Goal: Navigation & Orientation: Find specific page/section

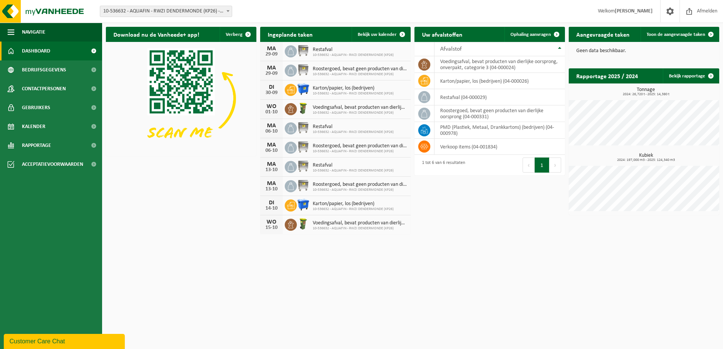
click at [184, 9] on span "10-536632 - AQUAFIN - RWZI DENDERMONDE (KP26) - [GEOGRAPHIC_DATA]" at bounding box center [166, 11] width 132 height 11
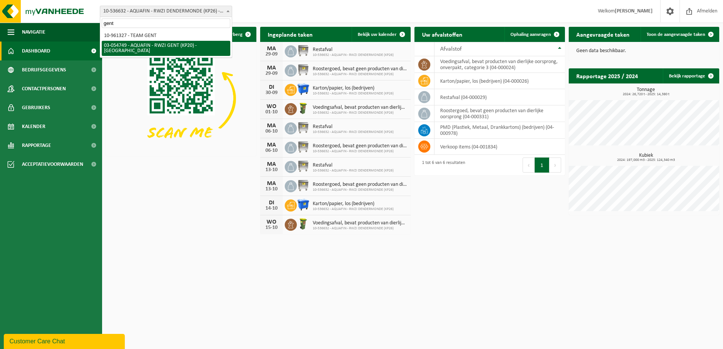
type input "gent"
select select "2876"
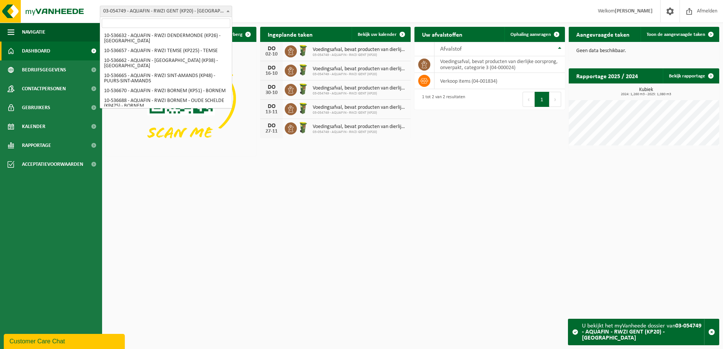
click at [219, 11] on span "03-054749 - AQUAFIN - RWZI GENT (KP20) - [GEOGRAPHIC_DATA]" at bounding box center [166, 11] width 132 height 11
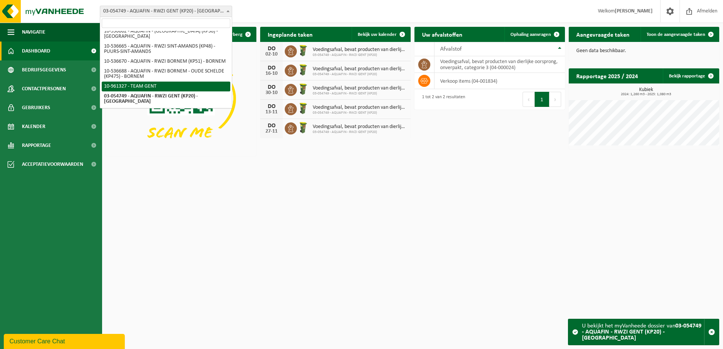
select select "149995"
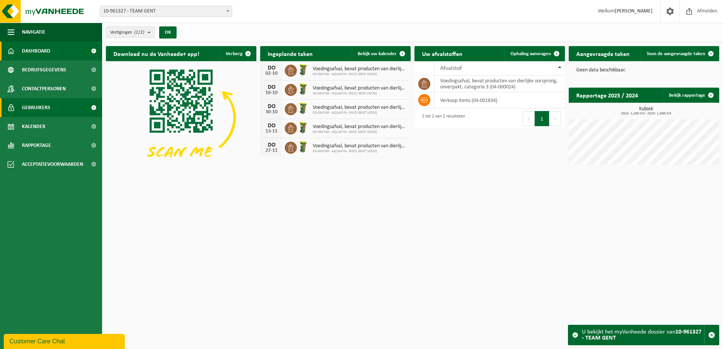
click at [59, 104] on link "Gebruikers" at bounding box center [51, 107] width 102 height 19
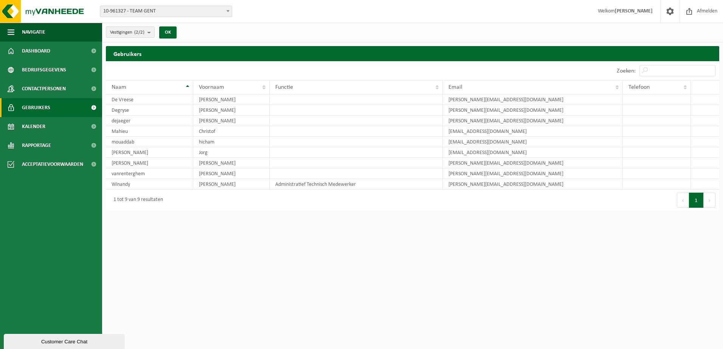
click at [635, 11] on strong "[PERSON_NAME]" at bounding box center [634, 11] width 38 height 6
click at [672, 10] on span at bounding box center [669, 11] width 11 height 22
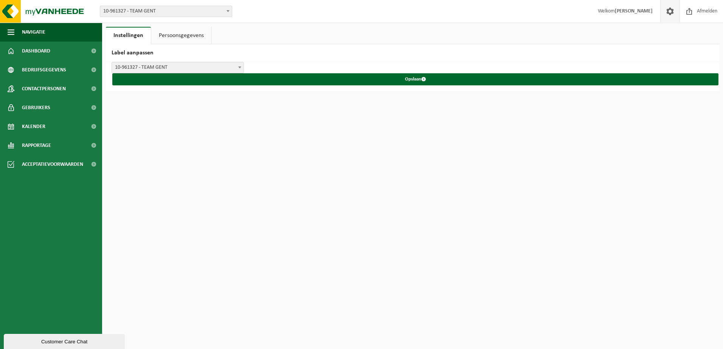
click at [187, 36] on link "Persoonsgegevens" at bounding box center [181, 35] width 60 height 17
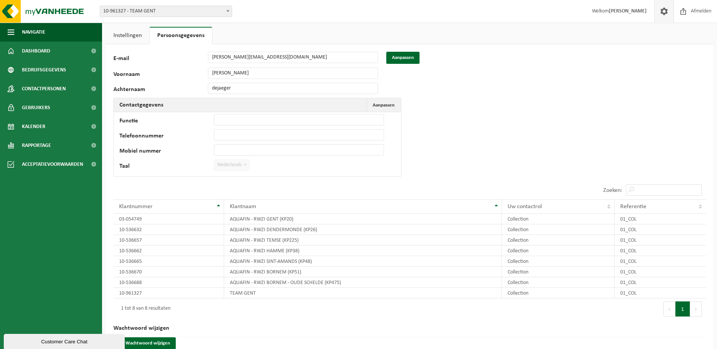
scroll to position [17, 0]
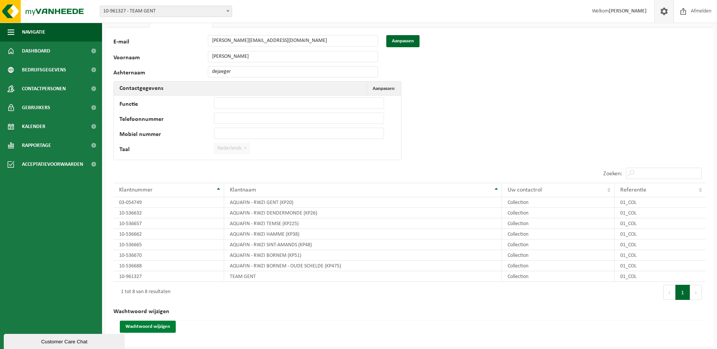
click at [130, 331] on button "Wachtwoord wijzigen" at bounding box center [148, 327] width 56 height 12
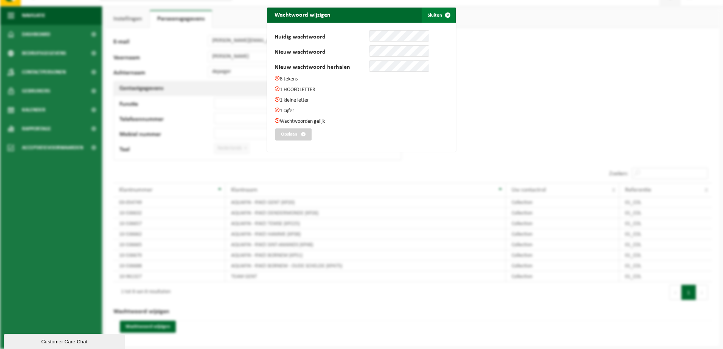
click at [441, 15] on span "submit" at bounding box center [447, 15] width 15 height 15
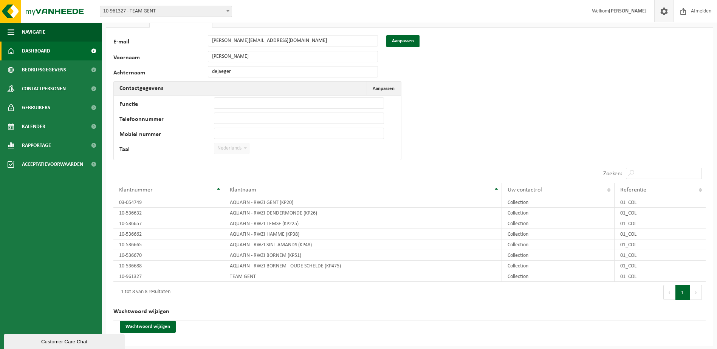
click at [19, 53] on link "Dashboard" at bounding box center [51, 51] width 102 height 19
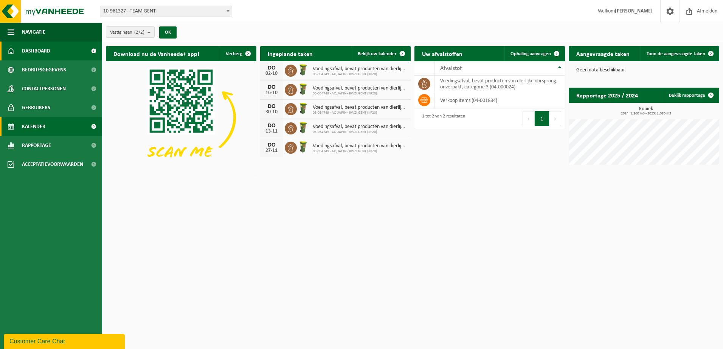
click at [36, 130] on span "Kalender" at bounding box center [33, 126] width 23 height 19
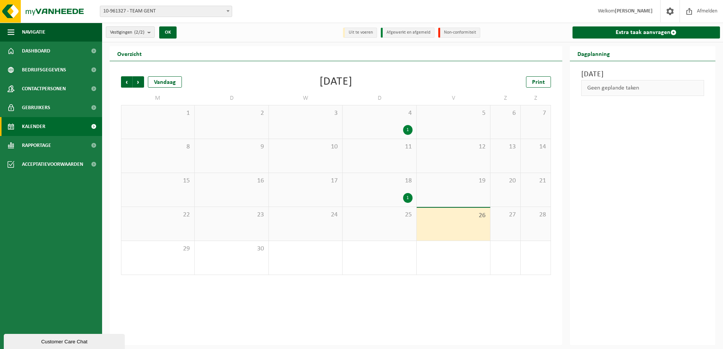
click at [141, 34] on count "(2/2)" at bounding box center [139, 32] width 10 height 5
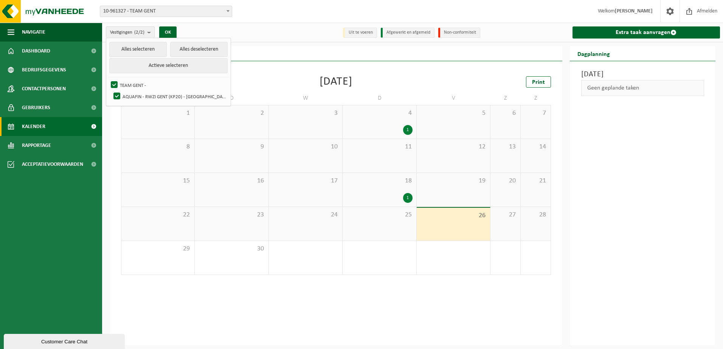
click at [598, 170] on div "Vrijdag 26 september 2025 Geen geplande taken" at bounding box center [643, 203] width 146 height 284
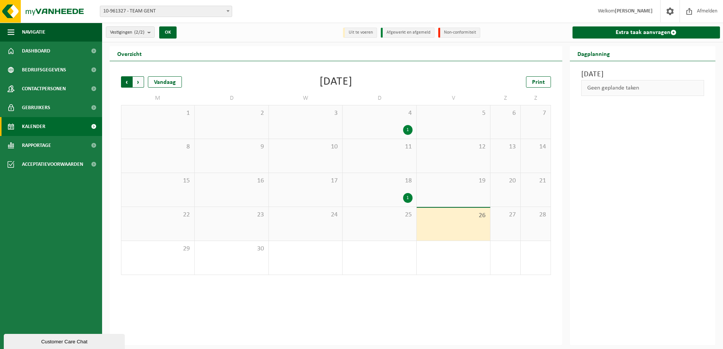
click at [139, 82] on span "Volgende" at bounding box center [138, 81] width 11 height 11
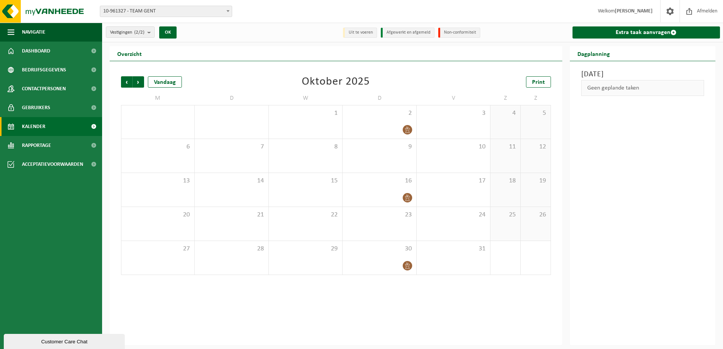
click at [139, 82] on span "Volgende" at bounding box center [138, 81] width 11 height 11
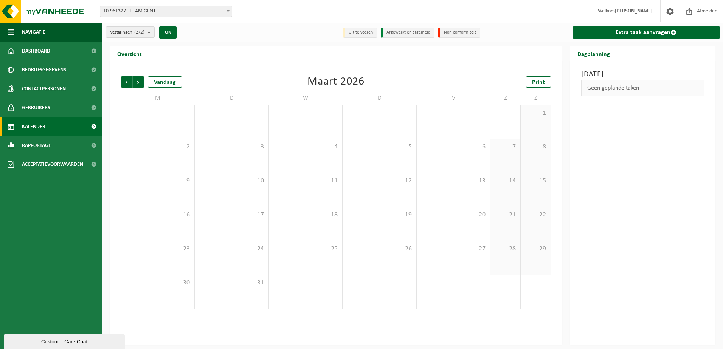
click at [139, 82] on span "Volgende" at bounding box center [138, 81] width 11 height 11
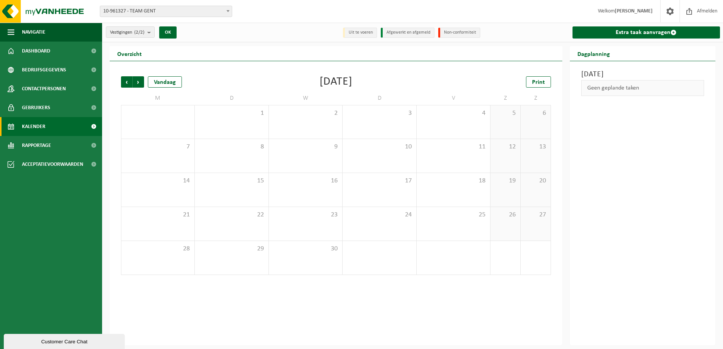
click at [139, 82] on span "Volgende" at bounding box center [138, 81] width 11 height 11
